Goal: Task Accomplishment & Management: Manage account settings

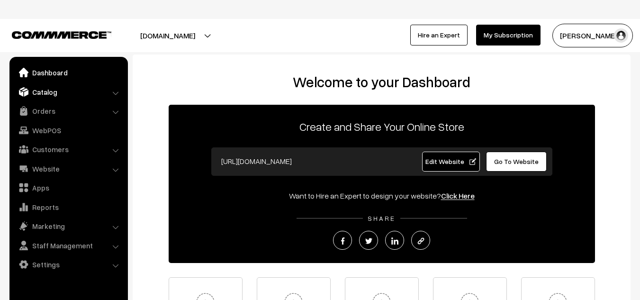
click at [51, 92] on link "Catalog" at bounding box center [68, 91] width 113 height 17
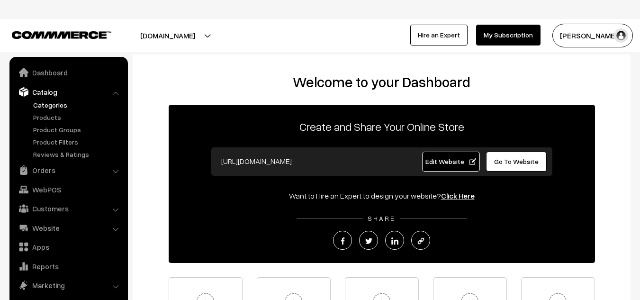
click at [46, 106] on link "Categories" at bounding box center [78, 105] width 94 height 10
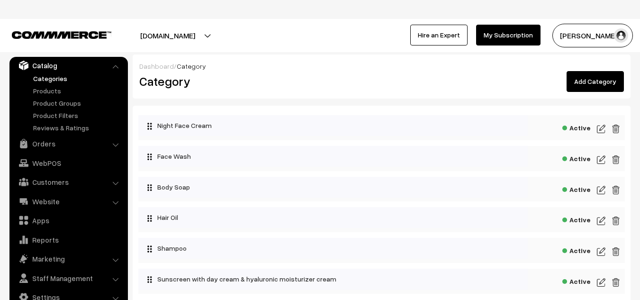
click at [599, 125] on img at bounding box center [601, 128] width 9 height 11
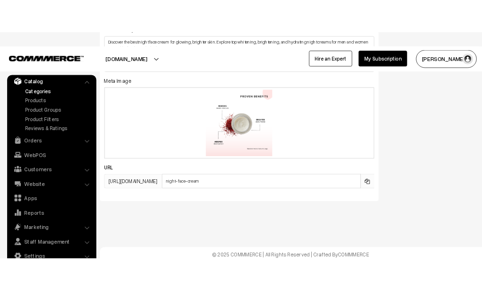
scroll to position [804, 0]
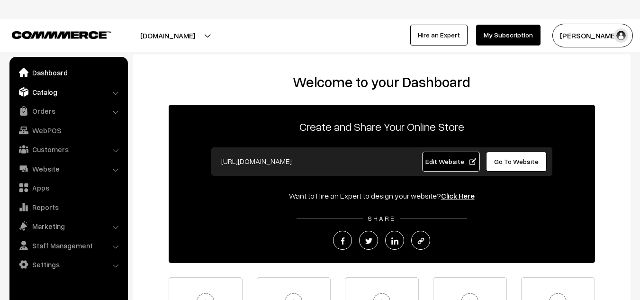
click at [48, 94] on link "Catalog" at bounding box center [68, 91] width 113 height 17
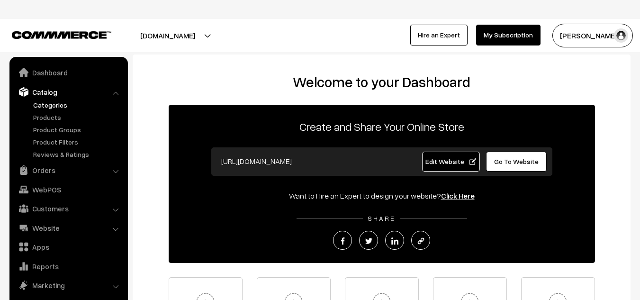
click at [47, 105] on link "Categories" at bounding box center [78, 105] width 94 height 10
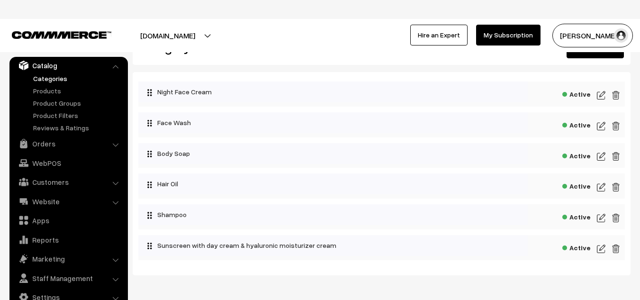
scroll to position [34, 0]
click at [603, 93] on img at bounding box center [601, 94] width 9 height 11
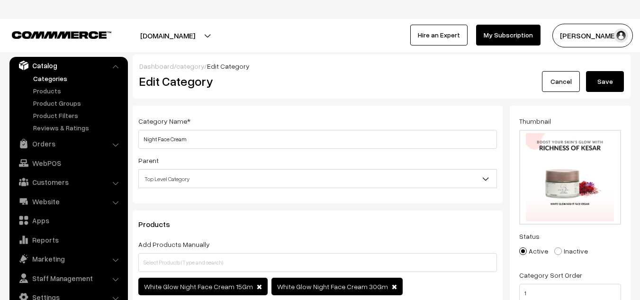
click at [604, 77] on button "Save" at bounding box center [605, 81] width 38 height 21
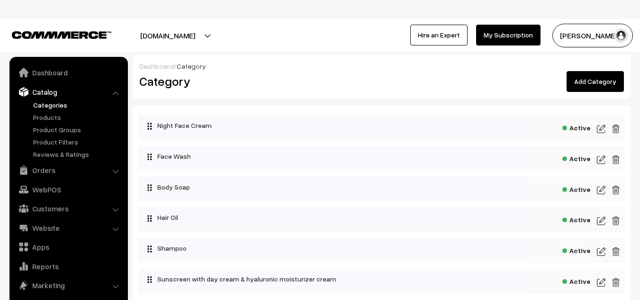
scroll to position [27, 0]
